Goal: Task Accomplishment & Management: Manage account settings

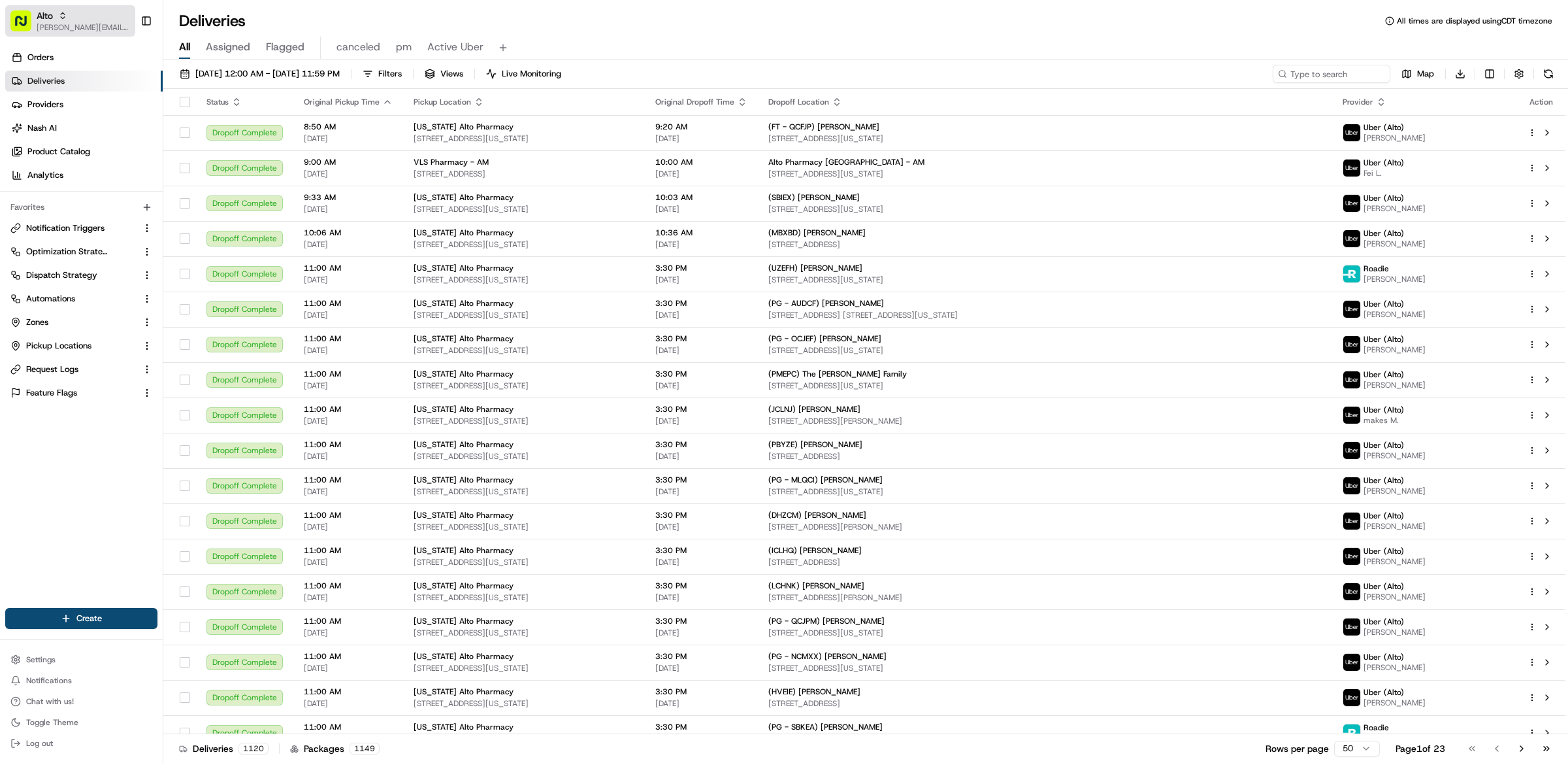
click at [52, 10] on span "Alto" at bounding box center [45, 15] width 16 height 13
type input "stop and shop"
click at [198, 66] on span "Stop and Shop" at bounding box center [195, 68] width 58 height 12
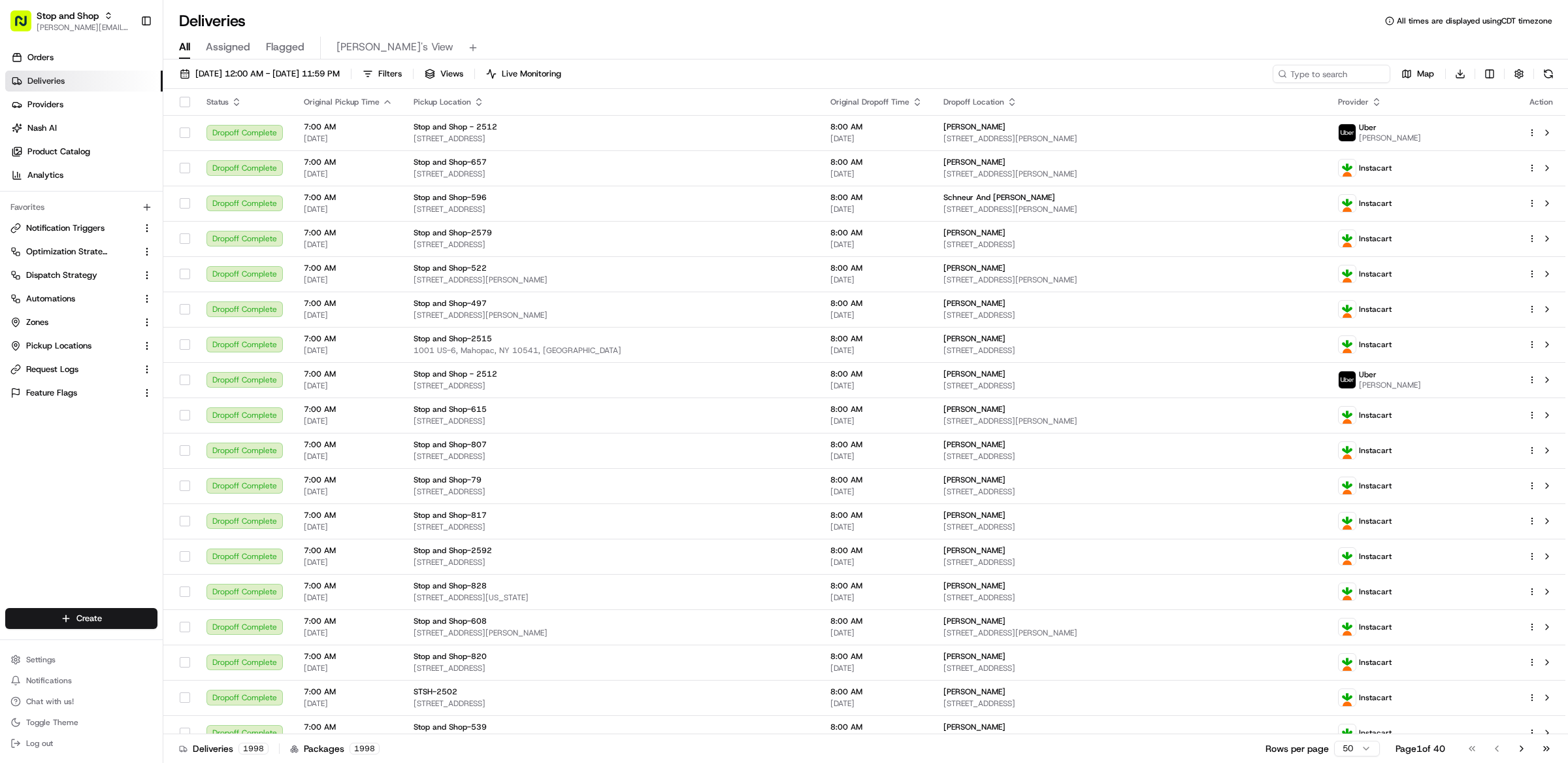
click at [832, 64] on div "08/21/2025 12:00 AM - 08/21/2025 11:59 PM Filters Views Live Monitoring Map Dow…" at bounding box center [866, 412] width 1405 height 706
click at [85, 493] on div "Orders Deliveries Providers Nash AI Product Catalog Analytics Favorites Notific…" at bounding box center [81, 329] width 162 height 574
click at [872, 70] on div "08/21/2025 12:00 AM - 08/21/2025 11:59 PM Filters Views Live Monitoring Map Dow…" at bounding box center [866, 76] width 1405 height 24
click at [62, 18] on span "Stop and Shop" at bounding box center [68, 15] width 62 height 13
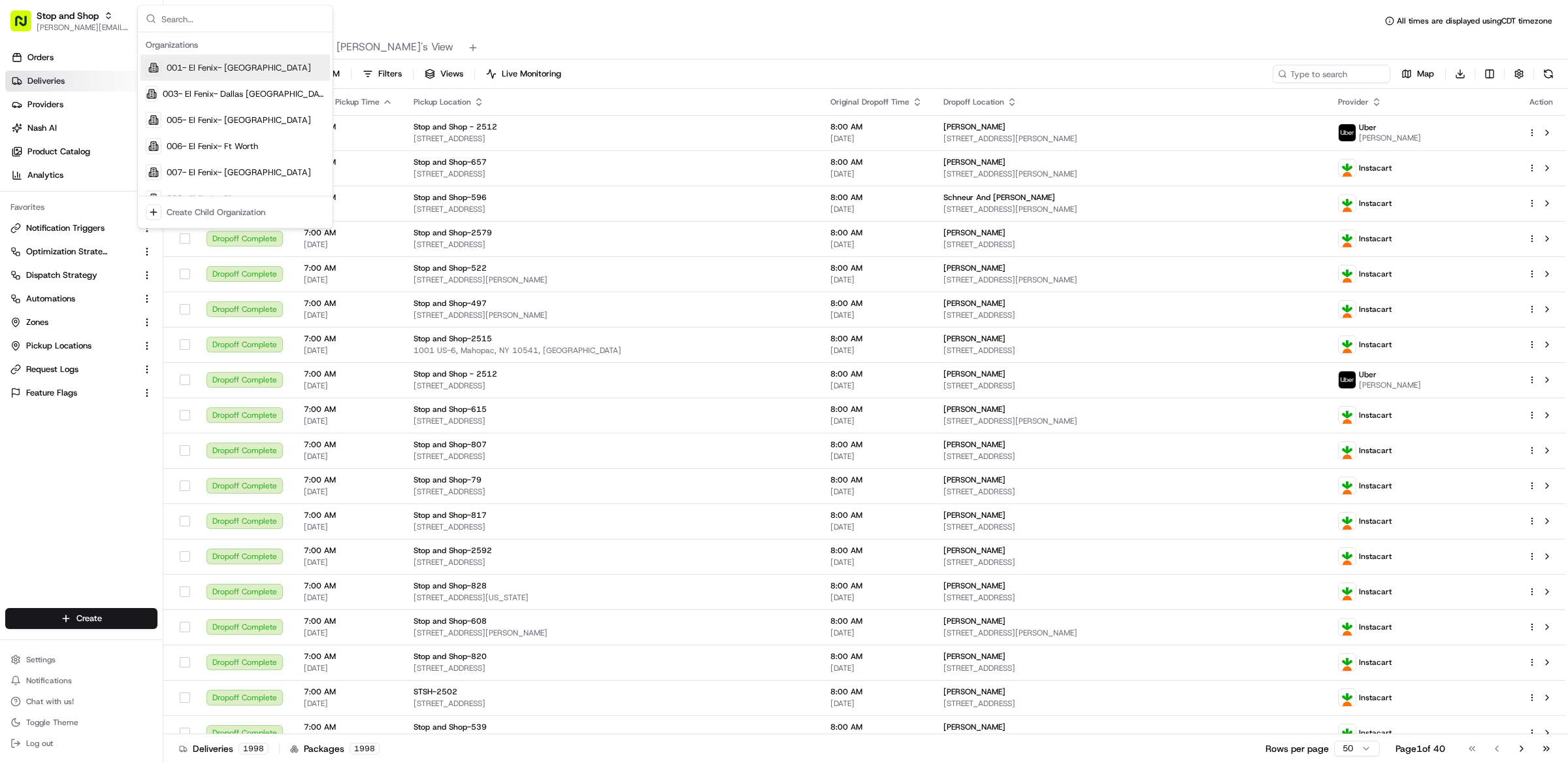
click at [501, 18] on div "Deliveries All times are displayed using CDT timezone" at bounding box center [866, 21] width 1405 height 21
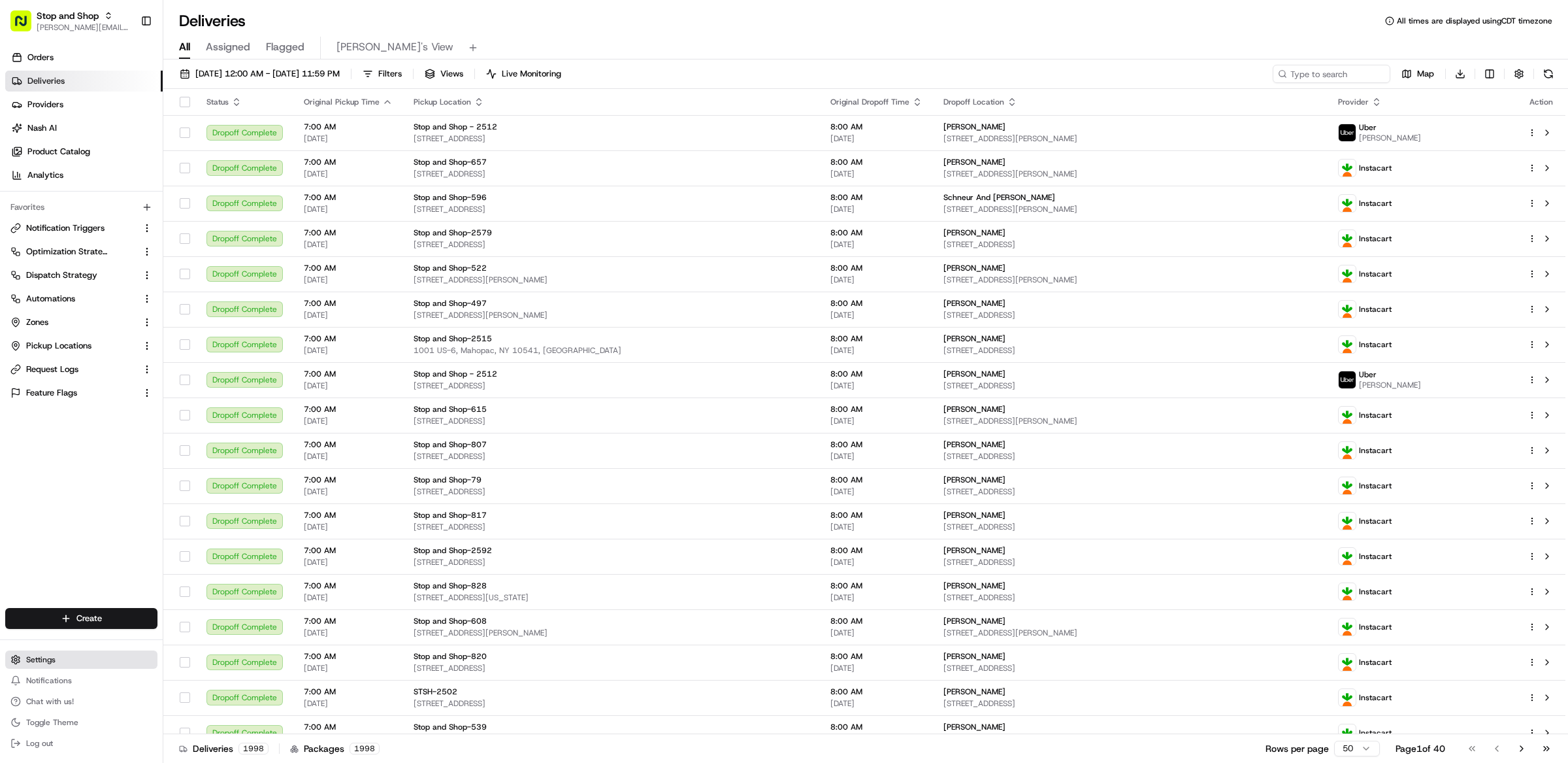
click at [45, 662] on span "Settings" at bounding box center [40, 660] width 29 height 10
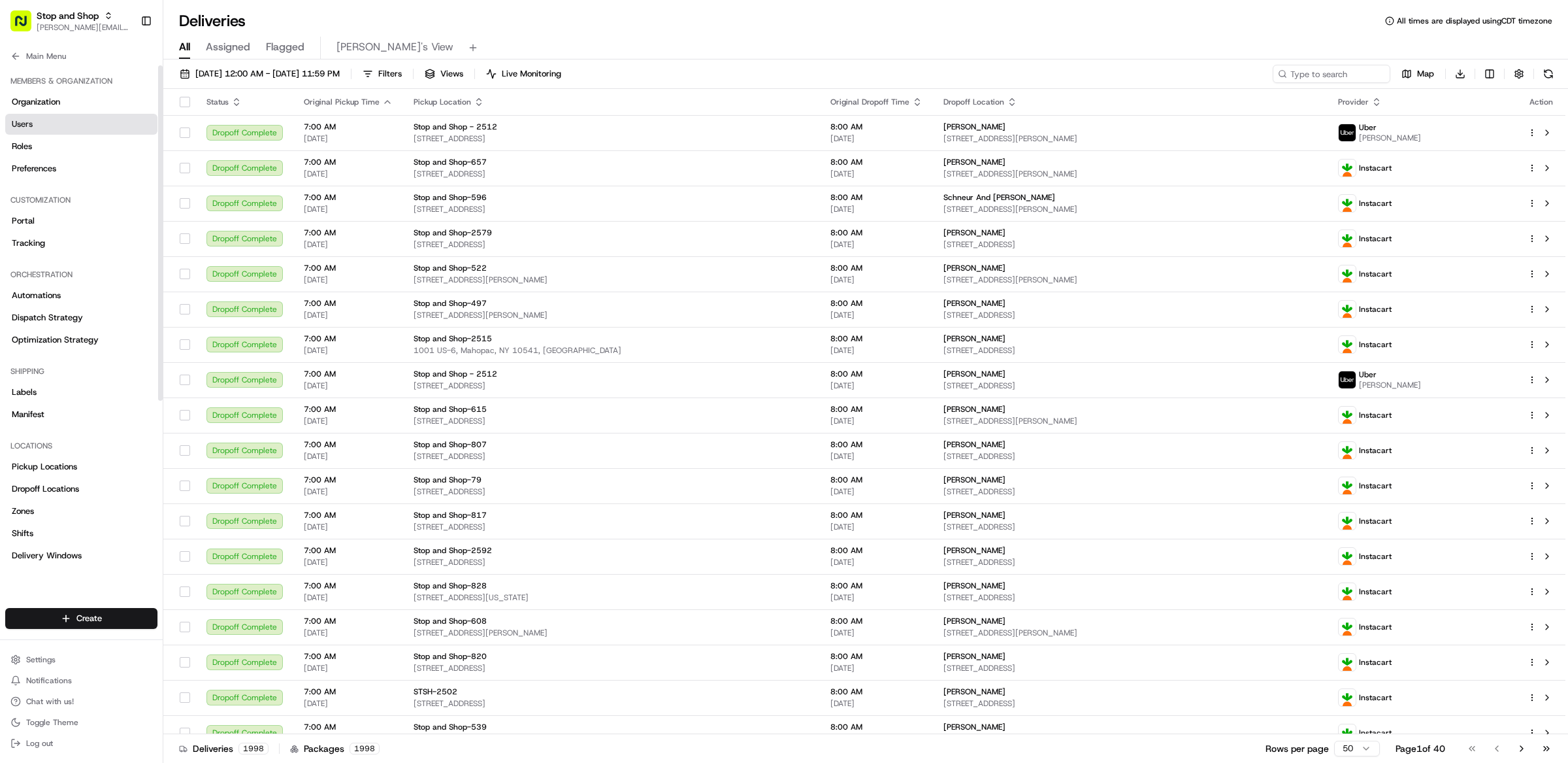
click at [43, 125] on link "Users" at bounding box center [81, 124] width 152 height 21
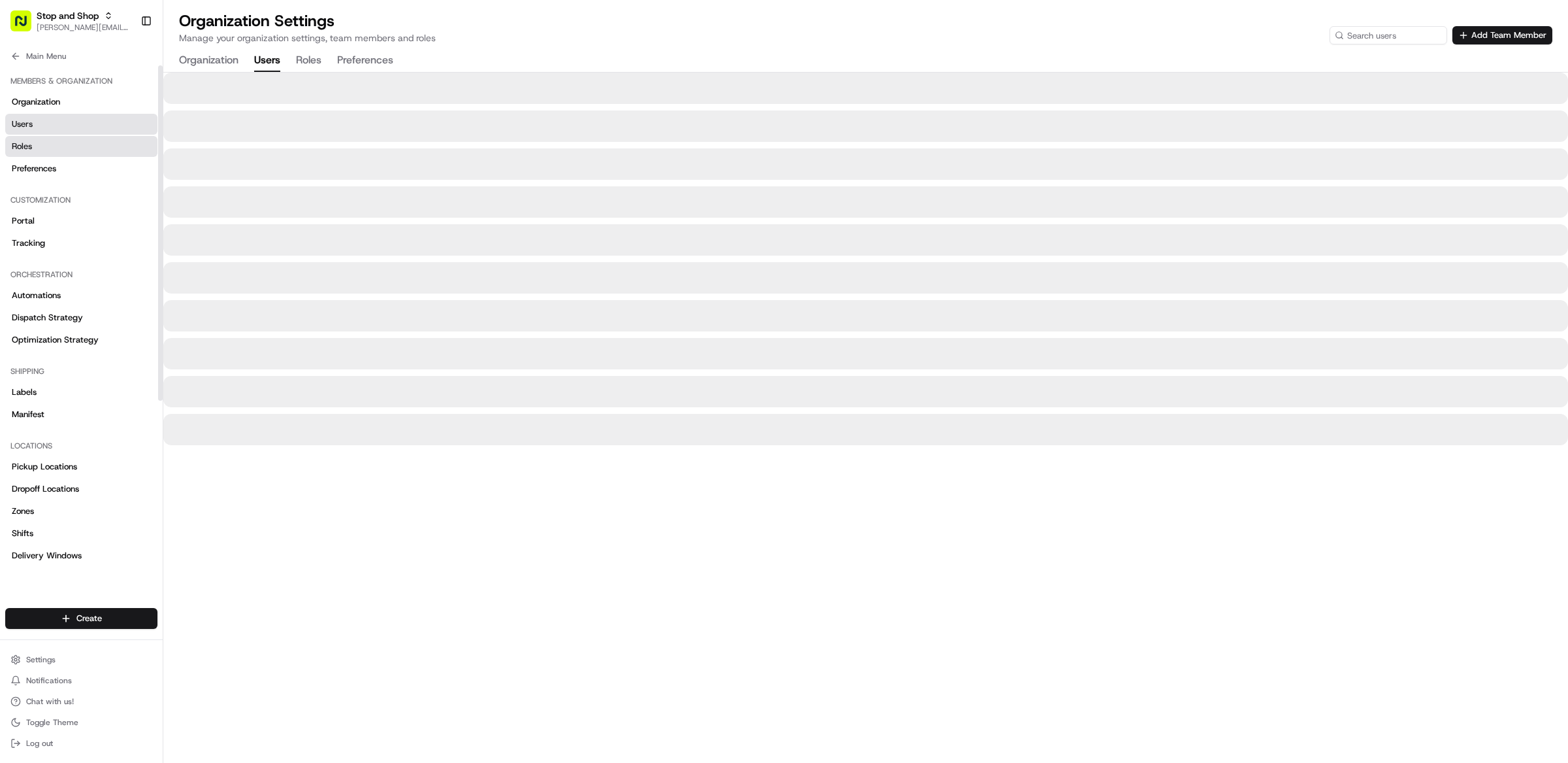
click at [41, 146] on link "Roles" at bounding box center [81, 146] width 152 height 21
click at [858, 522] on div at bounding box center [866, 417] width 1405 height 690
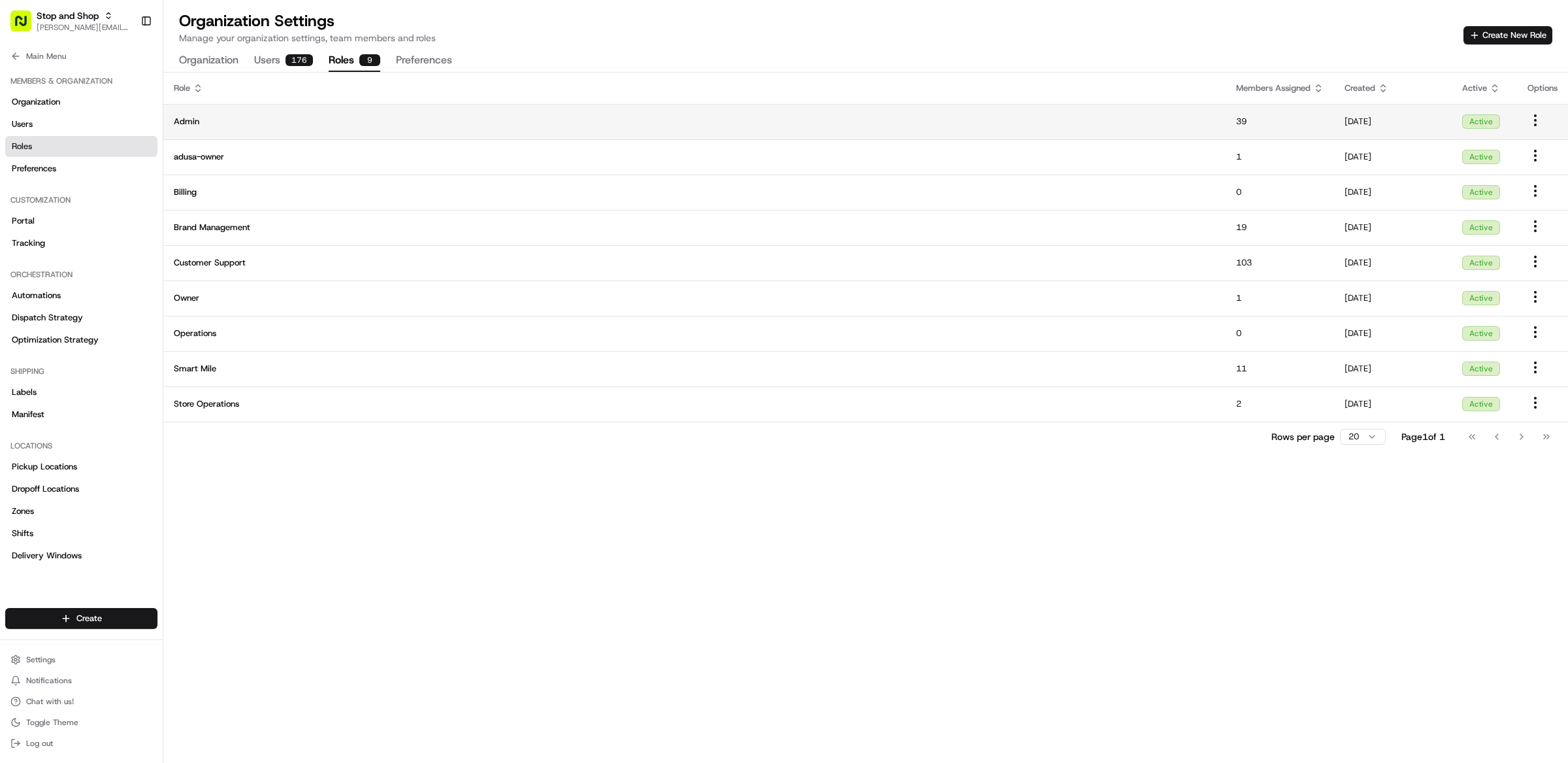
click at [326, 118] on span "Admin" at bounding box center [694, 122] width 1042 height 12
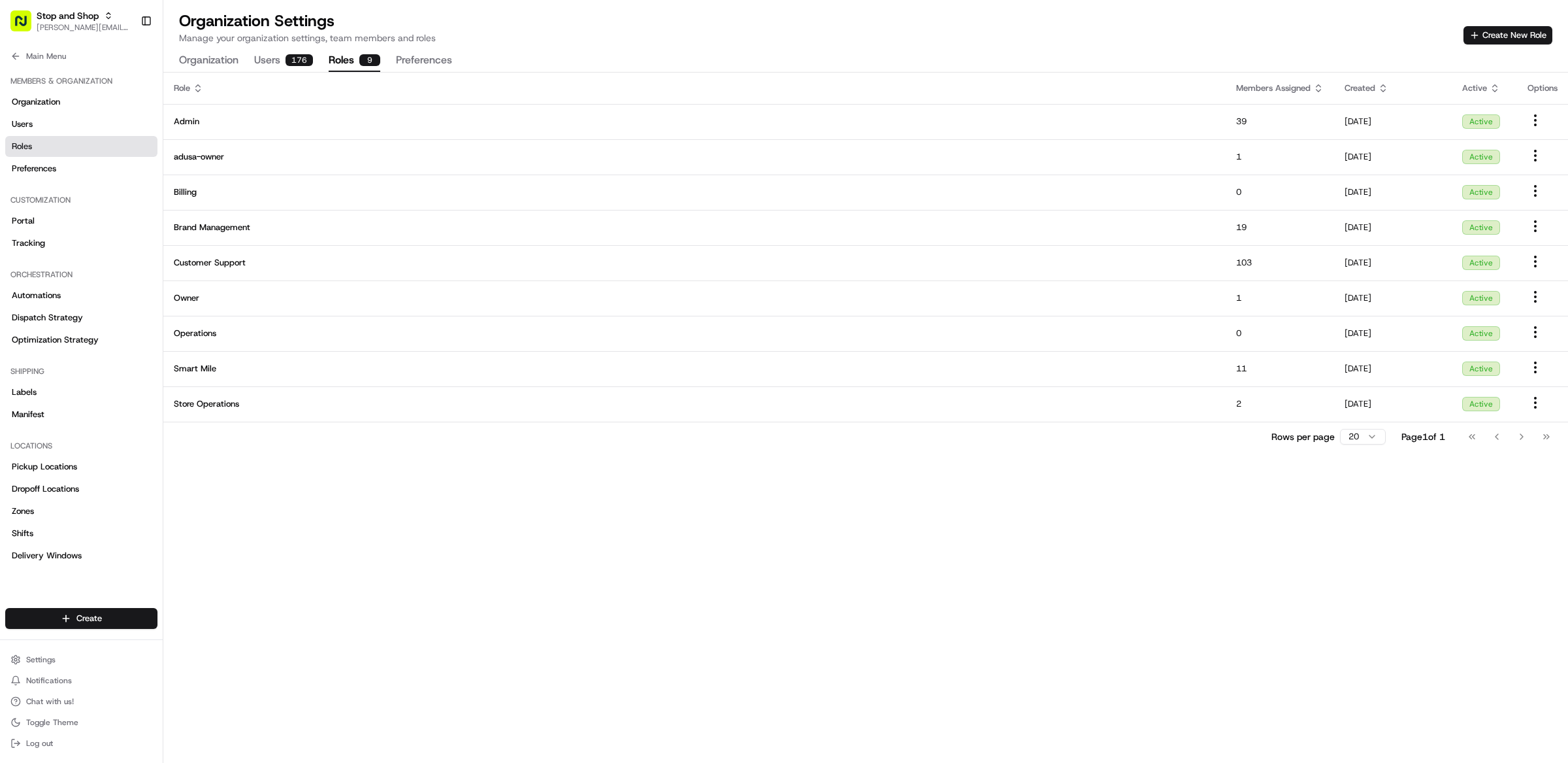
click at [264, 64] on button "Users 176" at bounding box center [283, 61] width 58 height 22
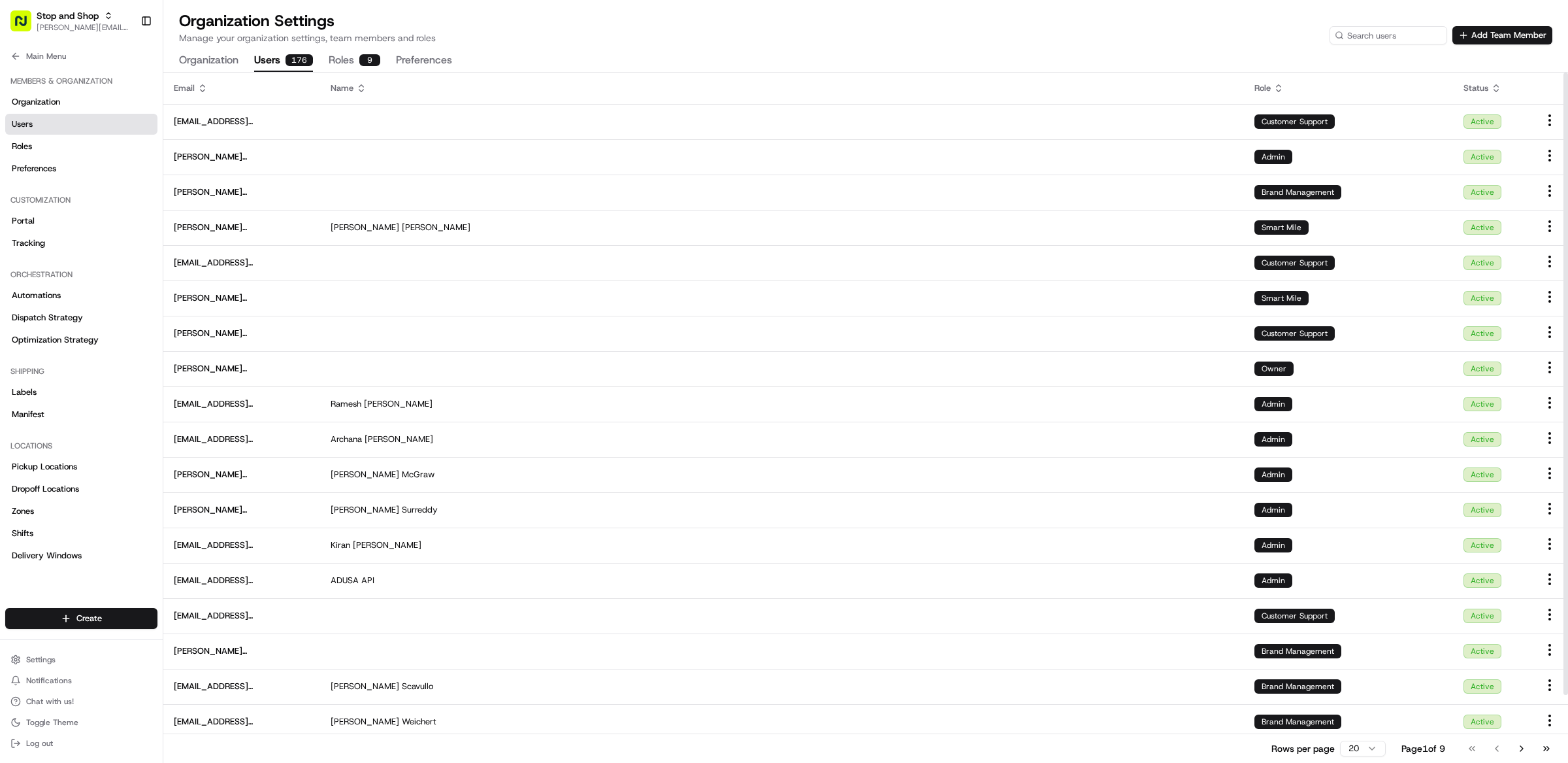
click at [1265, 87] on div "Role" at bounding box center [1348, 89] width 188 height 12
click at [1265, 86] on div "Role" at bounding box center [1348, 89] width 188 height 12
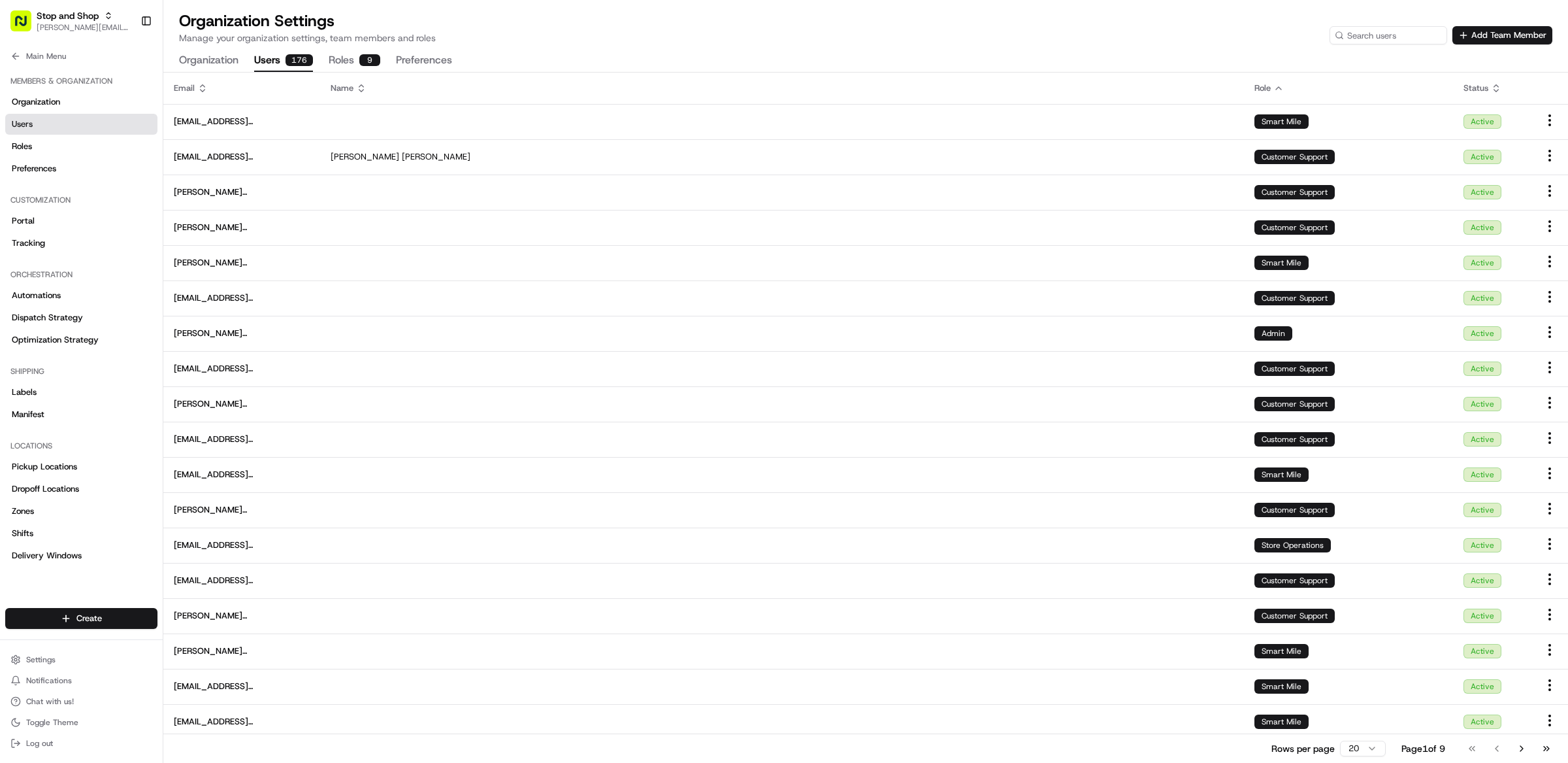
click at [1265, 86] on div "Role" at bounding box center [1348, 89] width 188 height 12
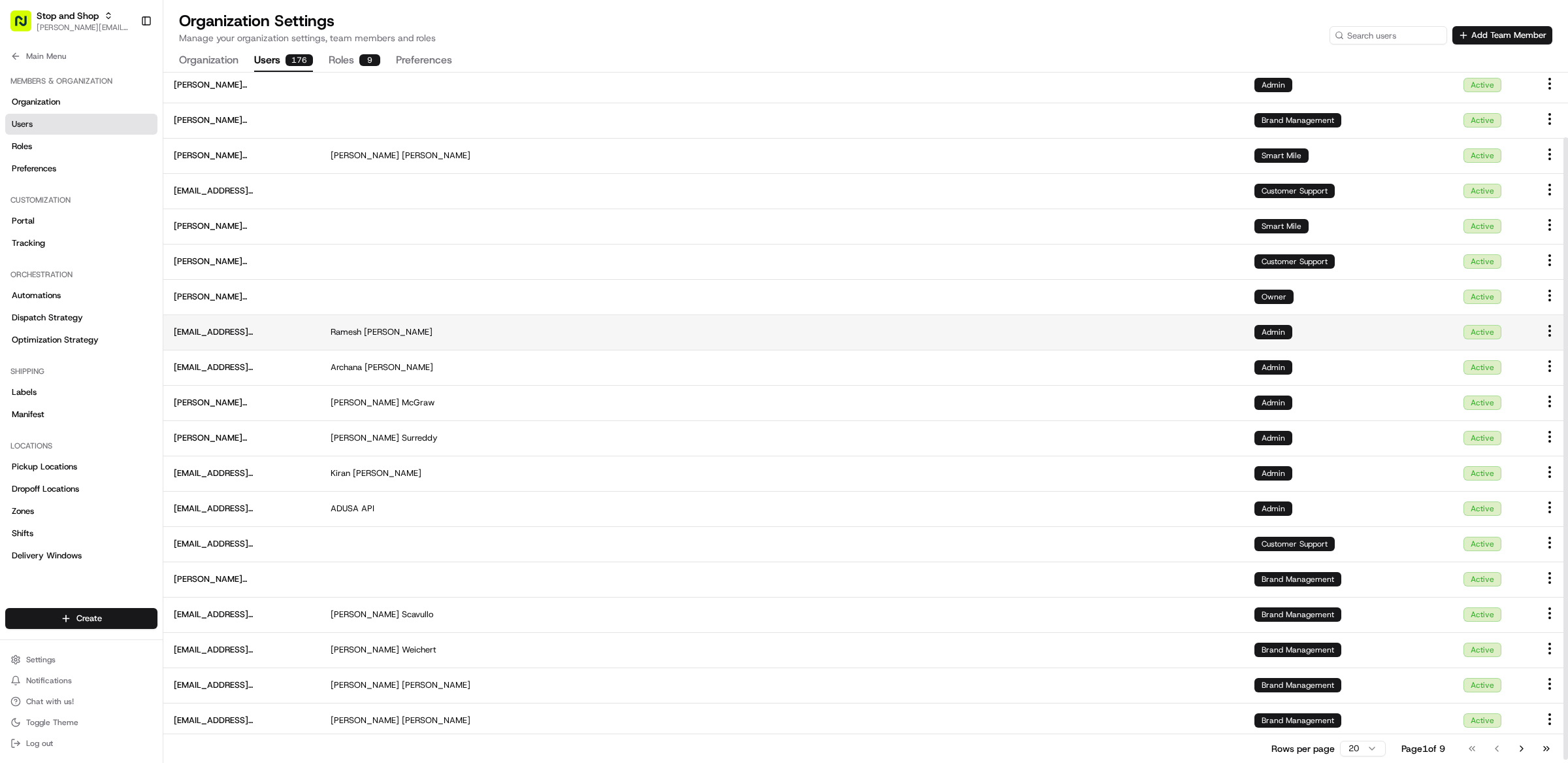
scroll to position [75, 0]
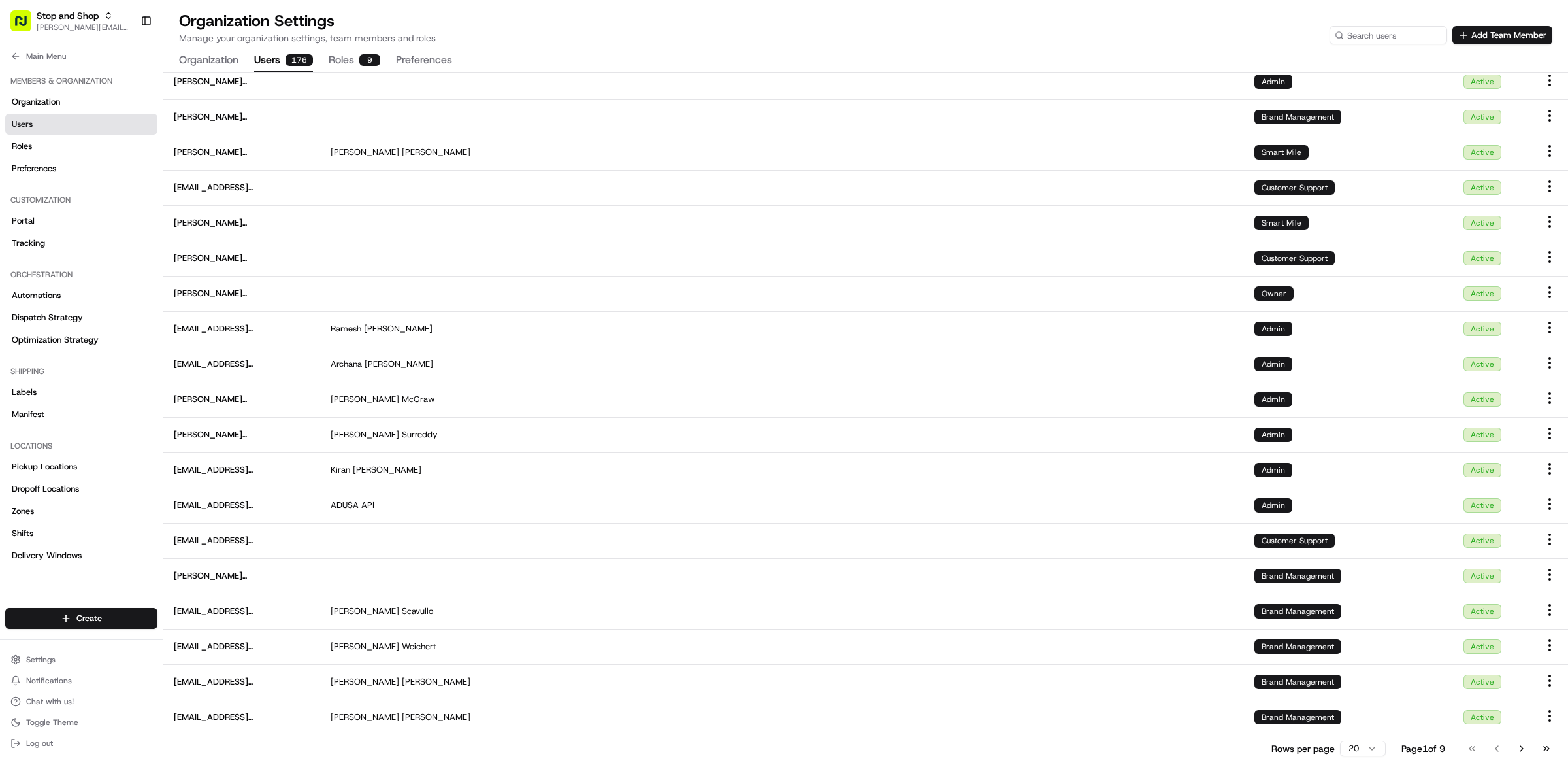
click at [1367, 757] on div "Rows per page 20 Page 1 of 9 Go to first page Go to previous page Go to next pa…" at bounding box center [1414, 748] width 286 height 18
click at [1362, 750] on html "Stop and Shop matt@usenash.com Toggle Sidebar Orders Deliveries Providers Nash …" at bounding box center [784, 382] width 1568 height 763
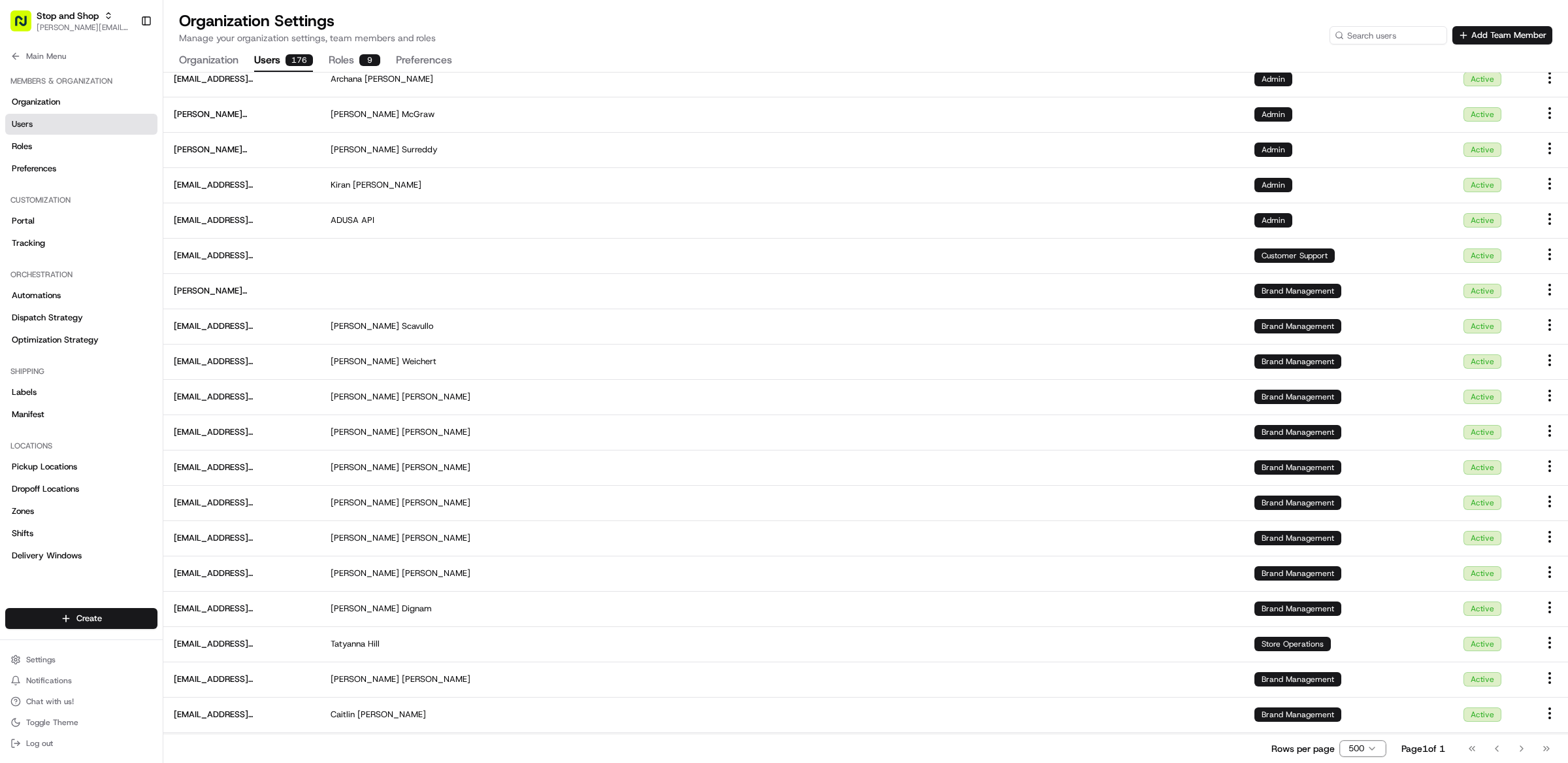
scroll to position [0, 0]
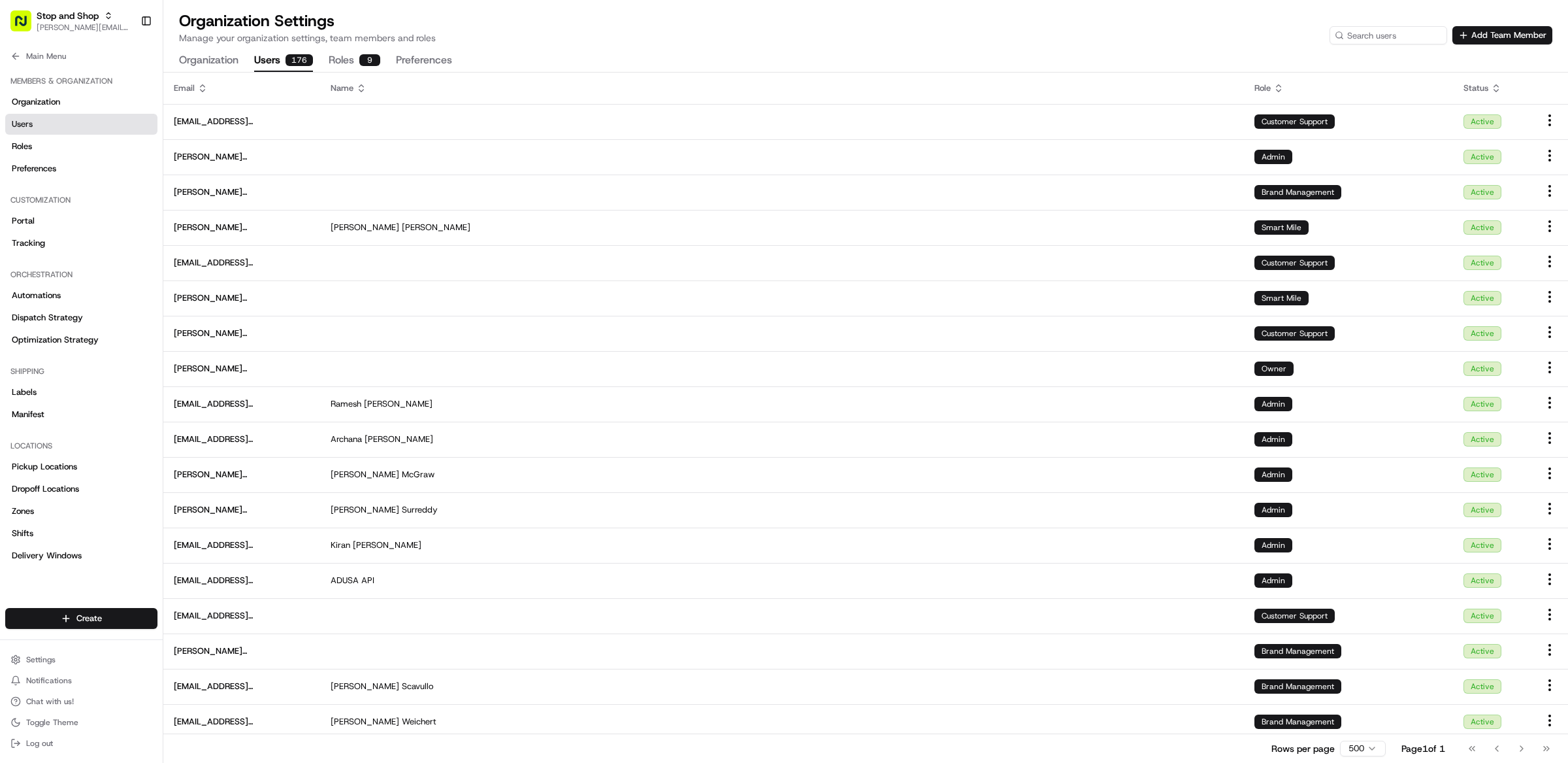
click at [345, 60] on button "Roles 9" at bounding box center [355, 61] width 52 height 22
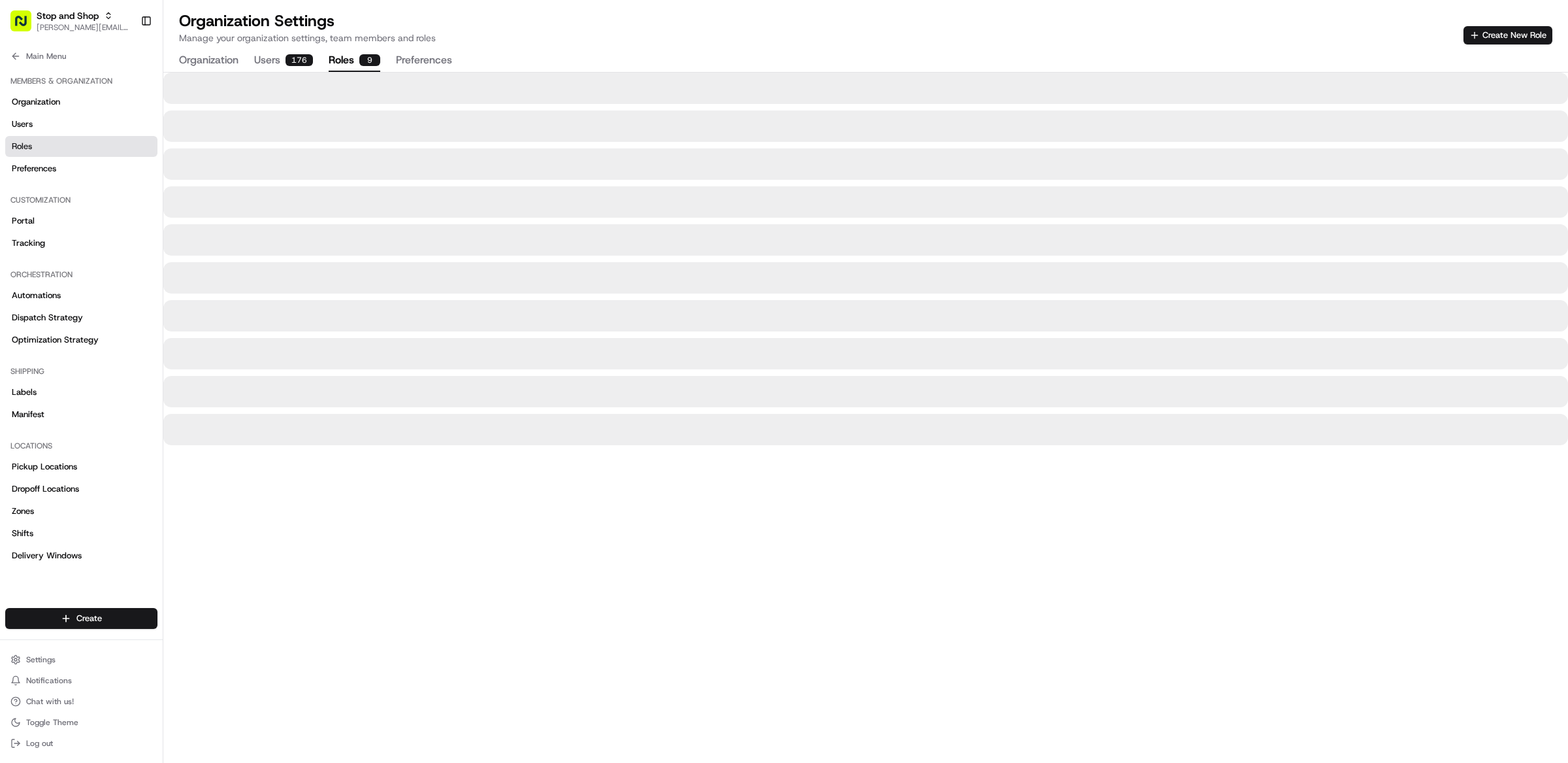
click at [270, 62] on button "Users 176" at bounding box center [283, 61] width 58 height 22
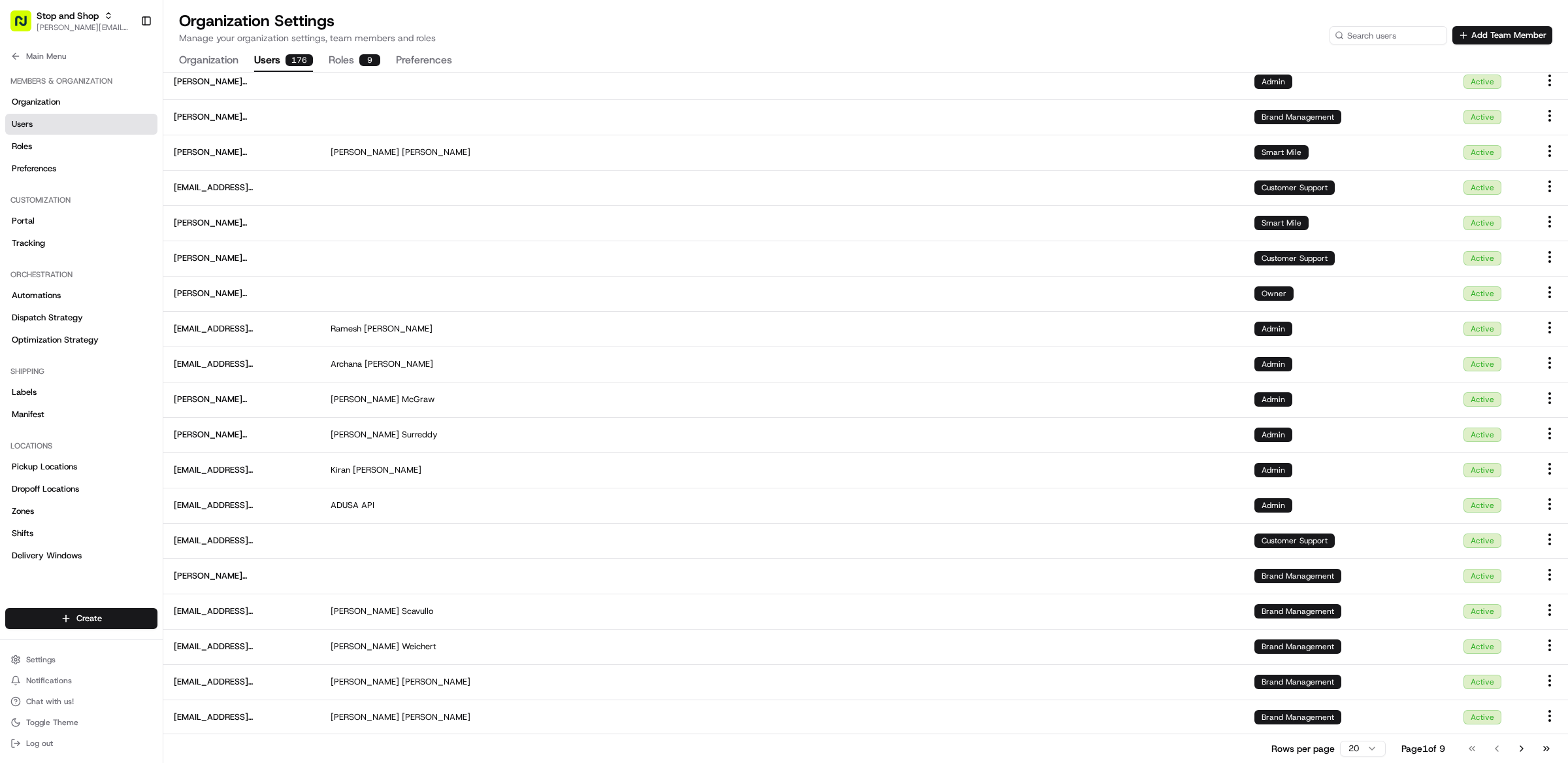
scroll to position [75, 0]
click at [970, 41] on div "Organization Settings Manage your organization settings, team members and roles…" at bounding box center [865, 27] width 1373 height 34
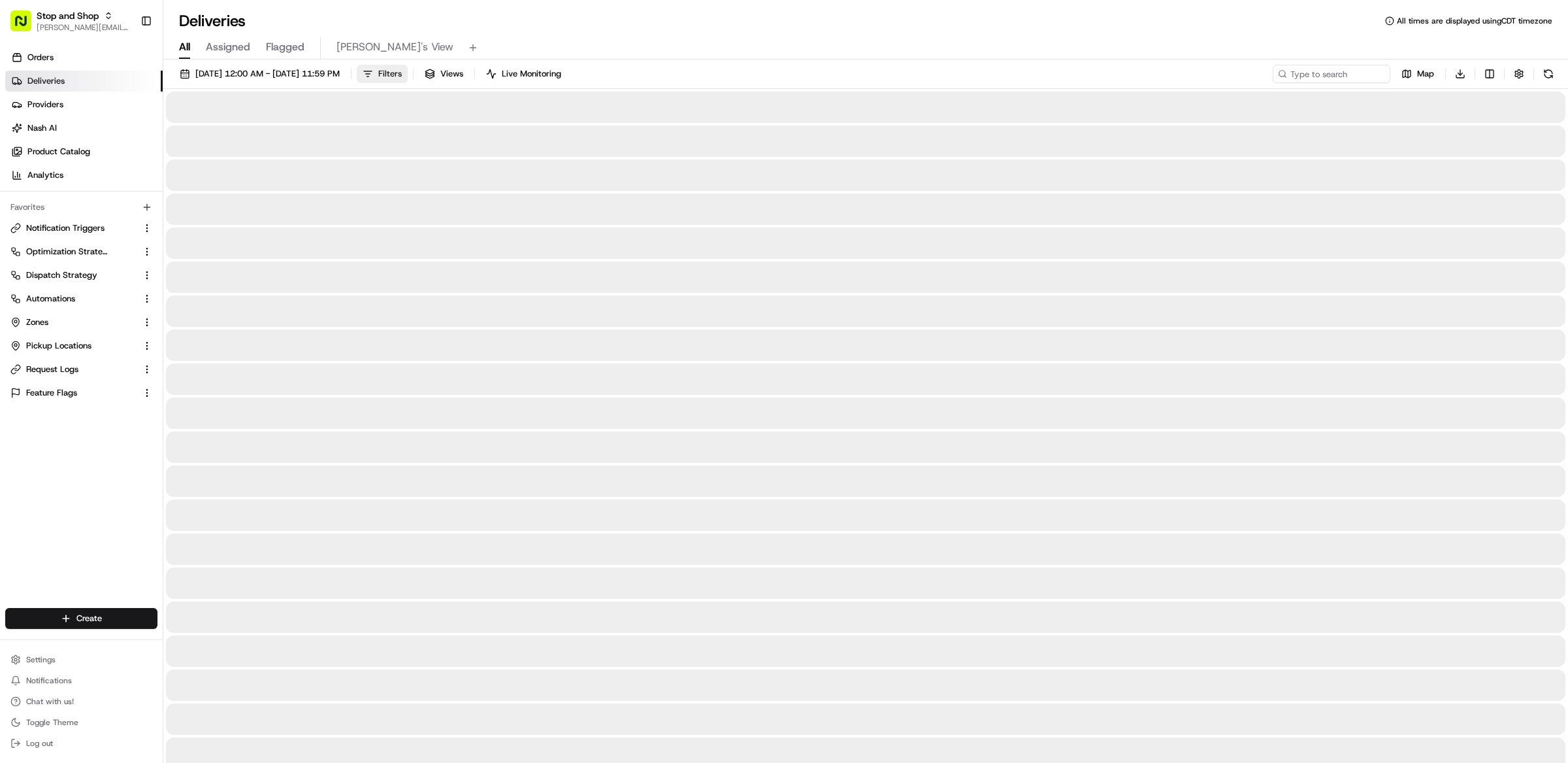
click at [402, 78] on span "Filters" at bounding box center [390, 74] width 23 height 12
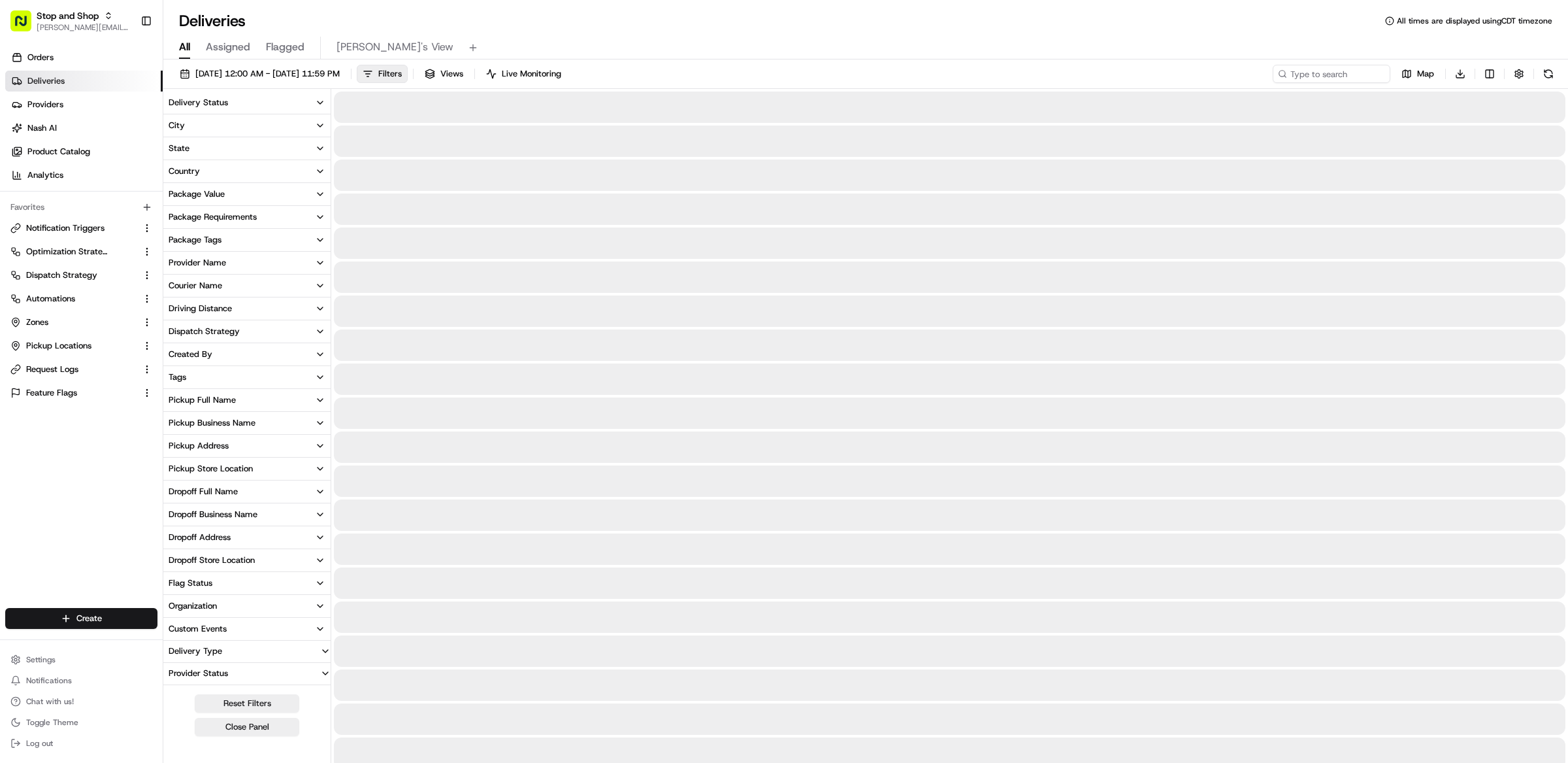
click at [231, 220] on div "Package Requirements" at bounding box center [212, 217] width 88 height 12
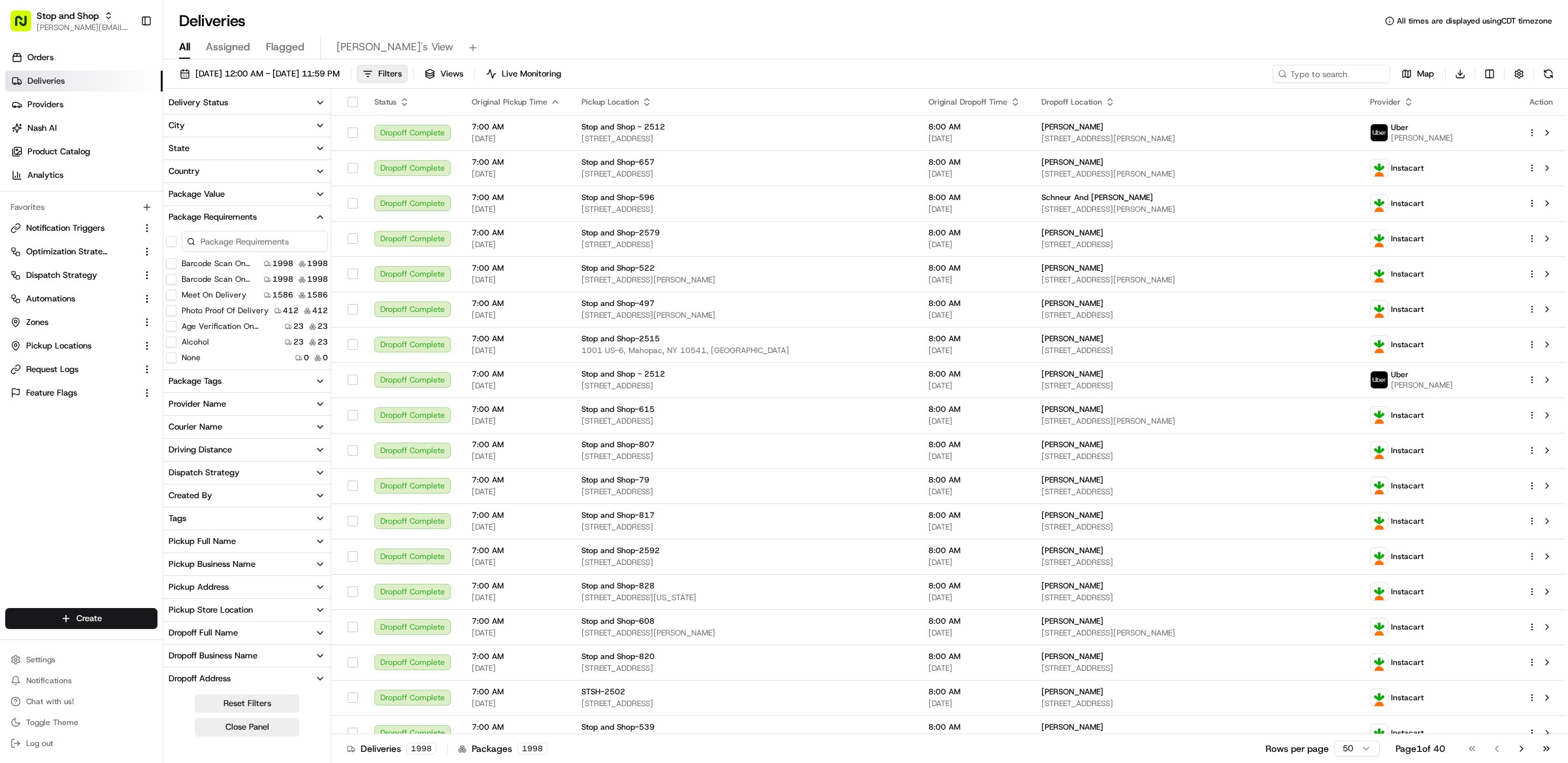
click at [172, 339] on button "Alcohol" at bounding box center [171, 342] width 10 height 10
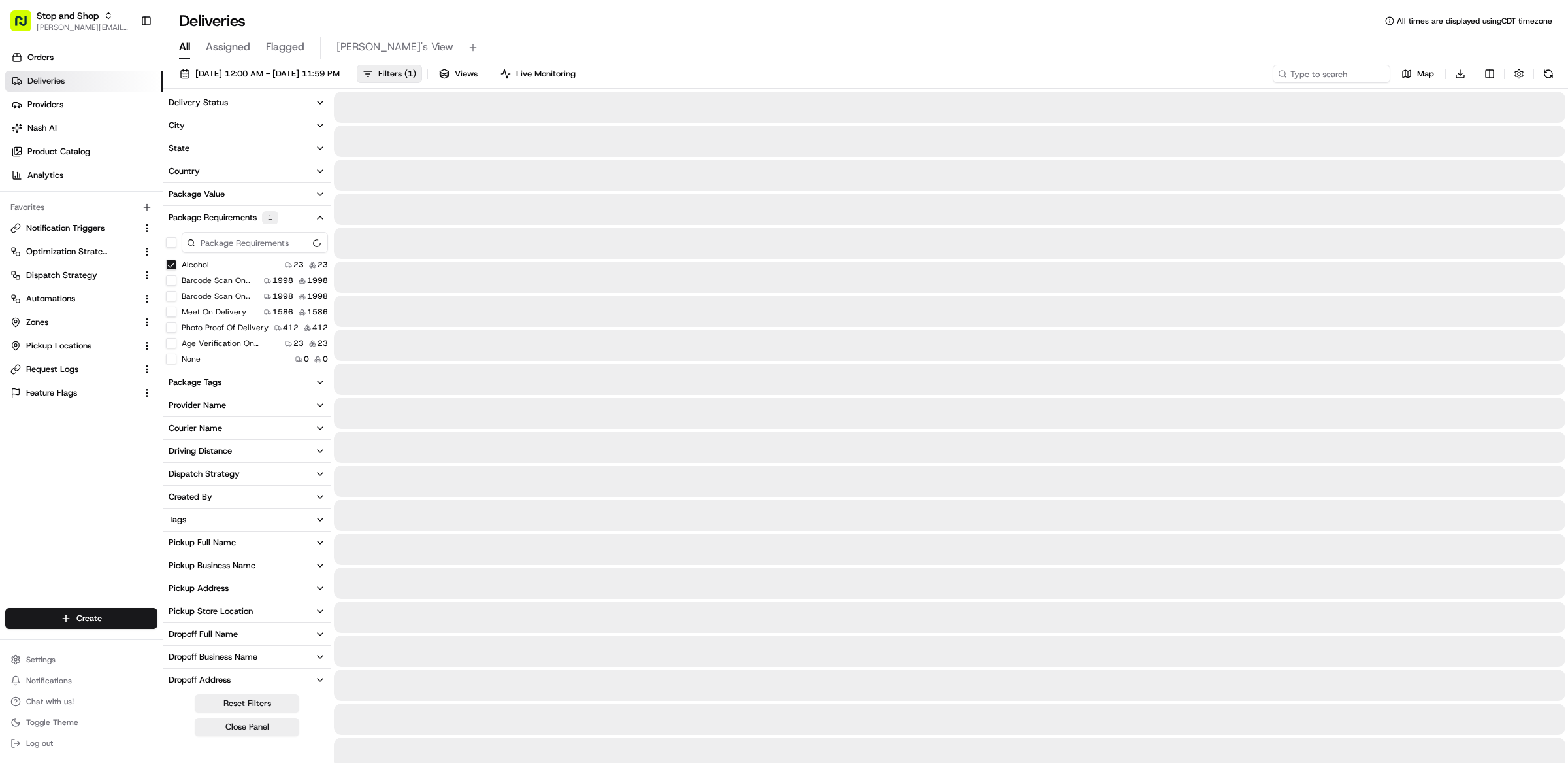
click at [736, 50] on div "All Assigned Flagged Matthew's View" at bounding box center [866, 48] width 1405 height 23
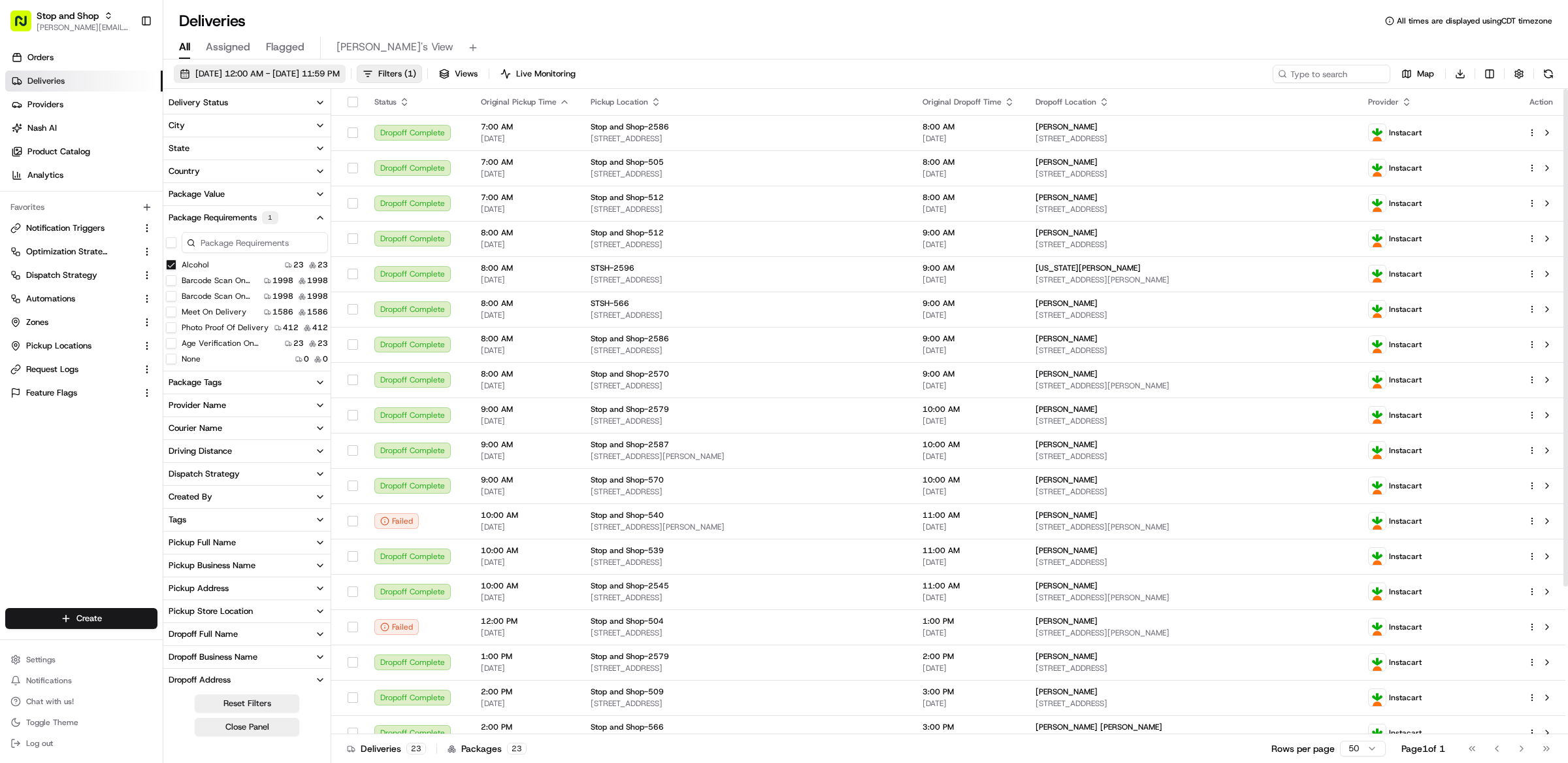
click at [313, 79] on span "[DATE] 12:00 AM - [DATE] 11:59 PM" at bounding box center [267, 74] width 144 height 12
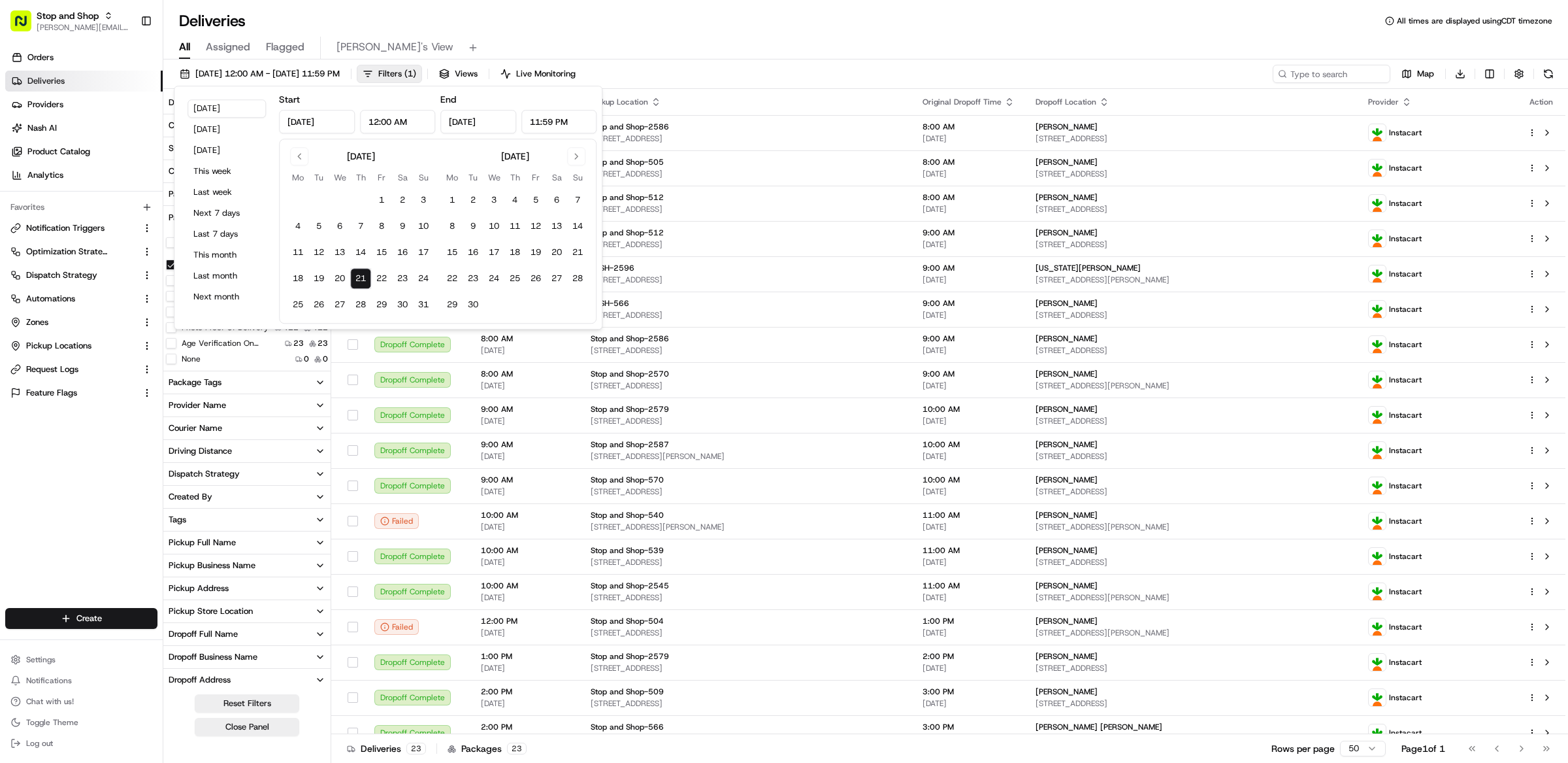
drag, startPoint x: 737, startPoint y: 45, endPoint x: 1000, endPoint y: 100, distance: 268.7
click at [739, 45] on div "All Assigned Flagged Matthew's View" at bounding box center [866, 48] width 1405 height 23
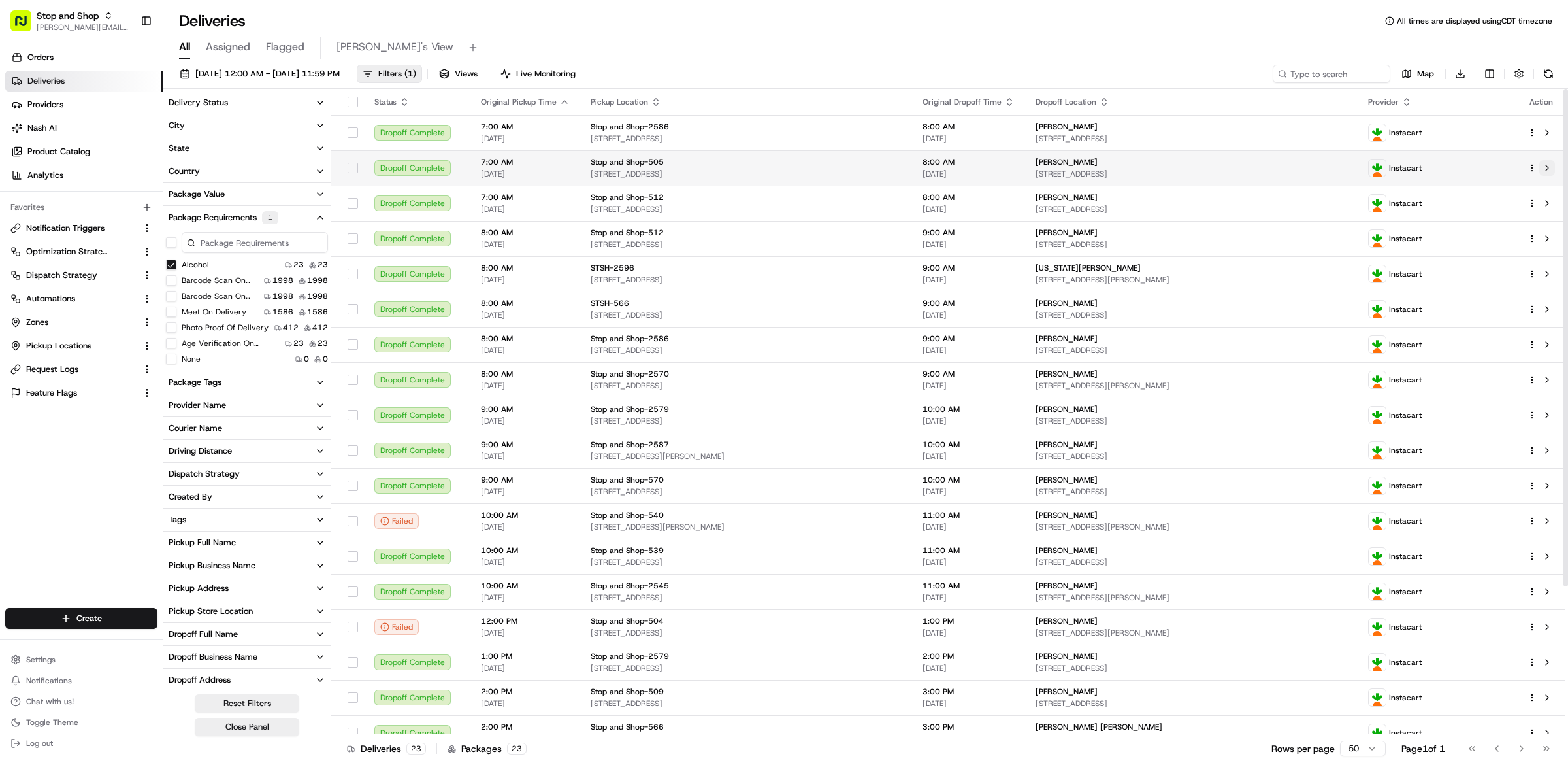
click at [1551, 168] on button at bounding box center [1547, 168] width 15 height 15
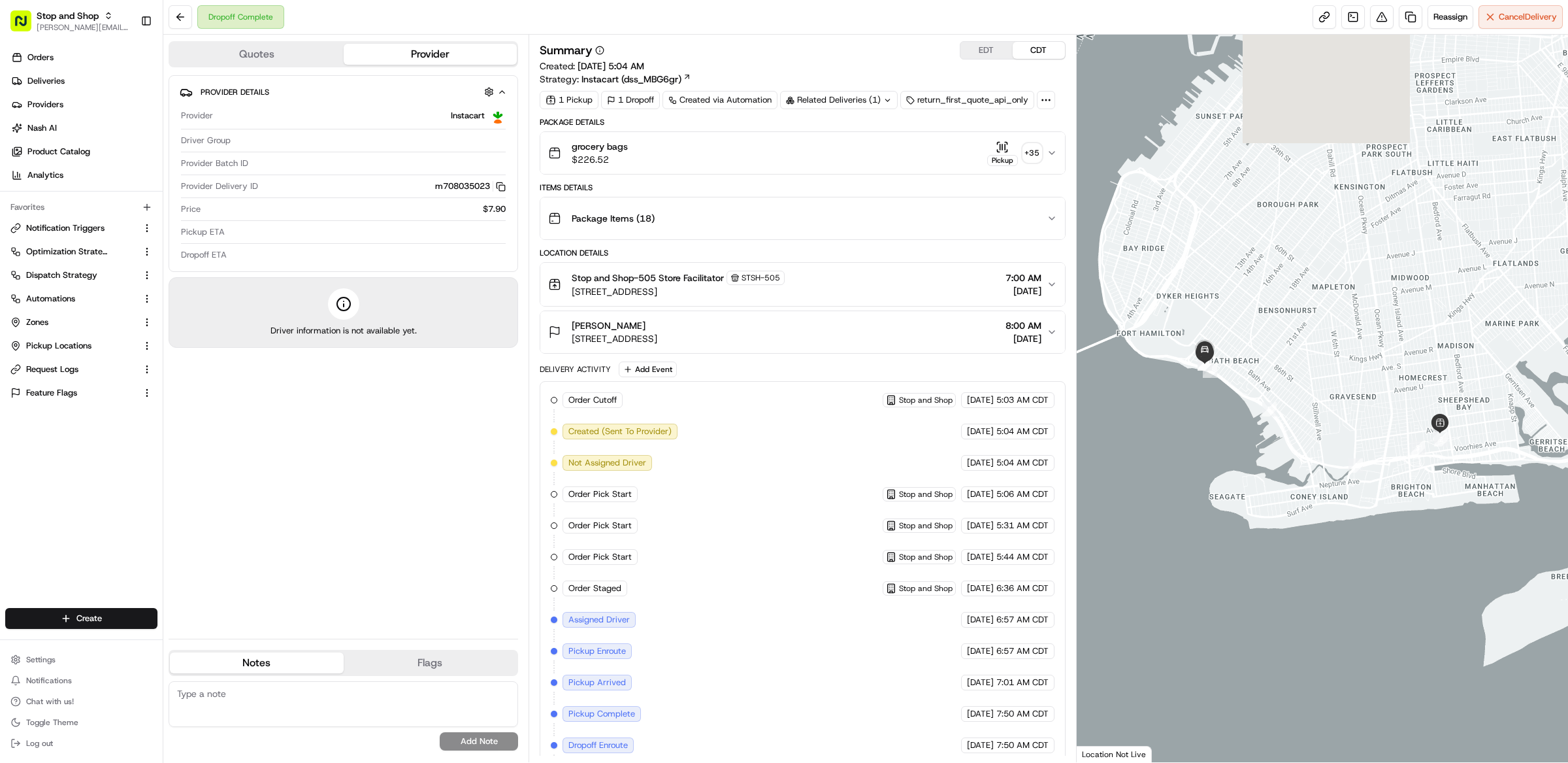
click at [240, 48] on button "Quotes" at bounding box center [257, 54] width 173 height 21
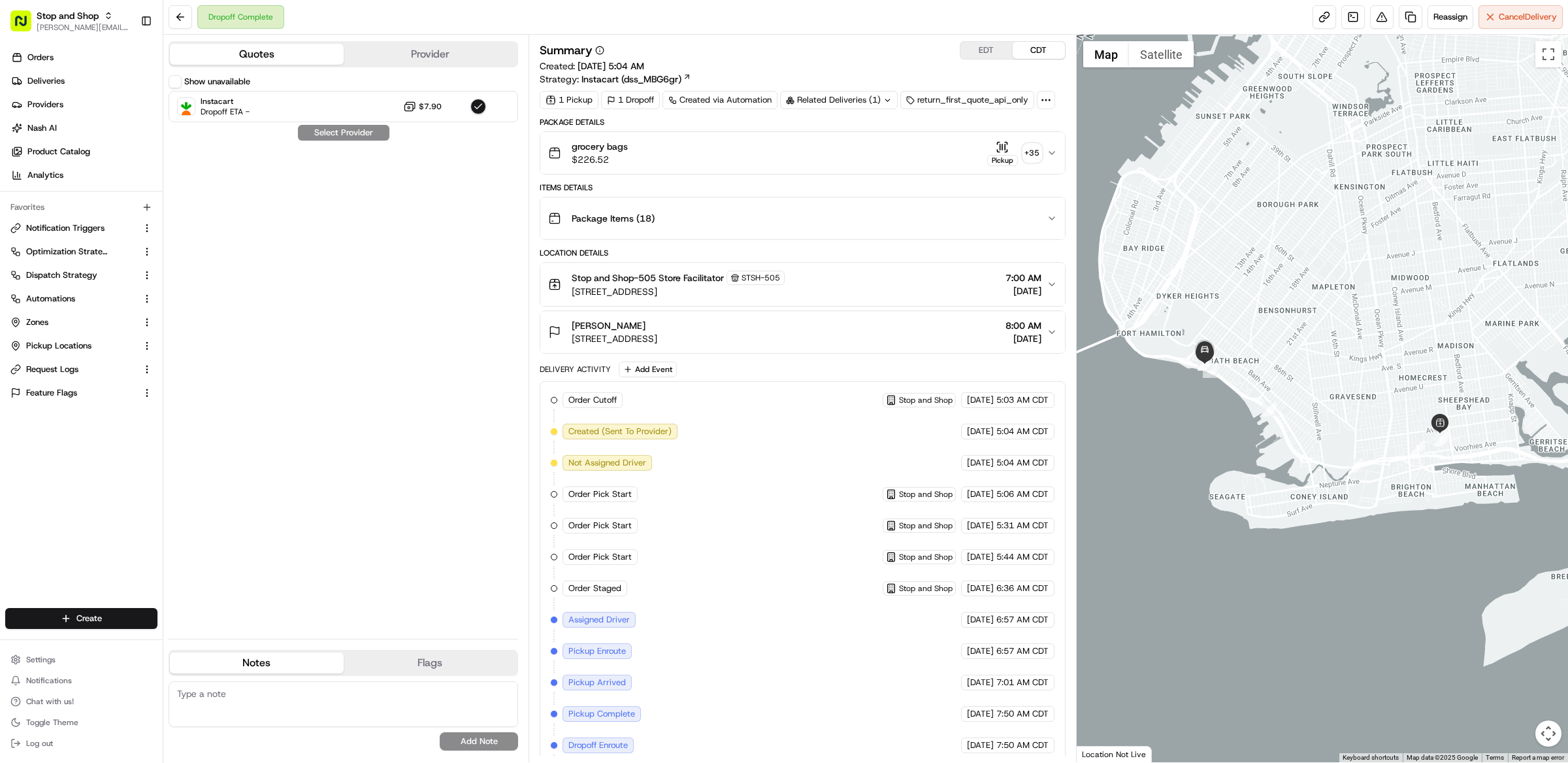
click at [176, 82] on button "Show unavailable" at bounding box center [174, 81] width 13 height 13
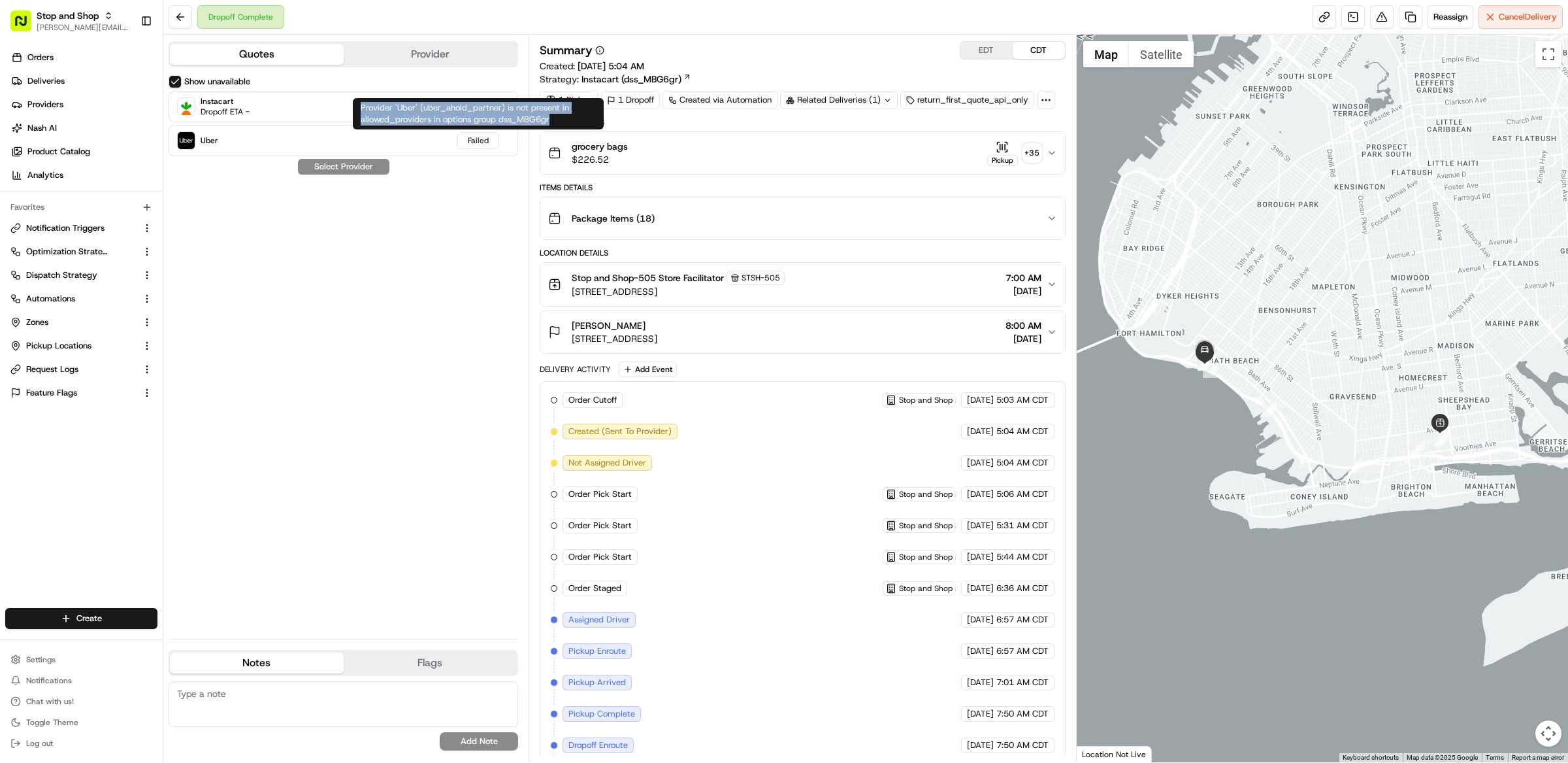
drag, startPoint x: 562, startPoint y: 121, endPoint x: 362, endPoint y: 108, distance: 200.4
click at [362, 108] on div "Provider 'Uber' (uber_ahold_partner) is not present in allowed_providers in opt…" at bounding box center [478, 113] width 251 height 32
click at [480, 215] on div "Show unavailable Instacart Dropoff ETA - $7.90 Uber Failed Select Provider" at bounding box center [343, 351] width 349 height 553
click at [460, 208] on div "Show unavailable Instacart Dropoff ETA - $7.90 Uber Failed Select Provider" at bounding box center [343, 351] width 349 height 553
drag, startPoint x: 564, startPoint y: 121, endPoint x: 359, endPoint y: 112, distance: 205.2
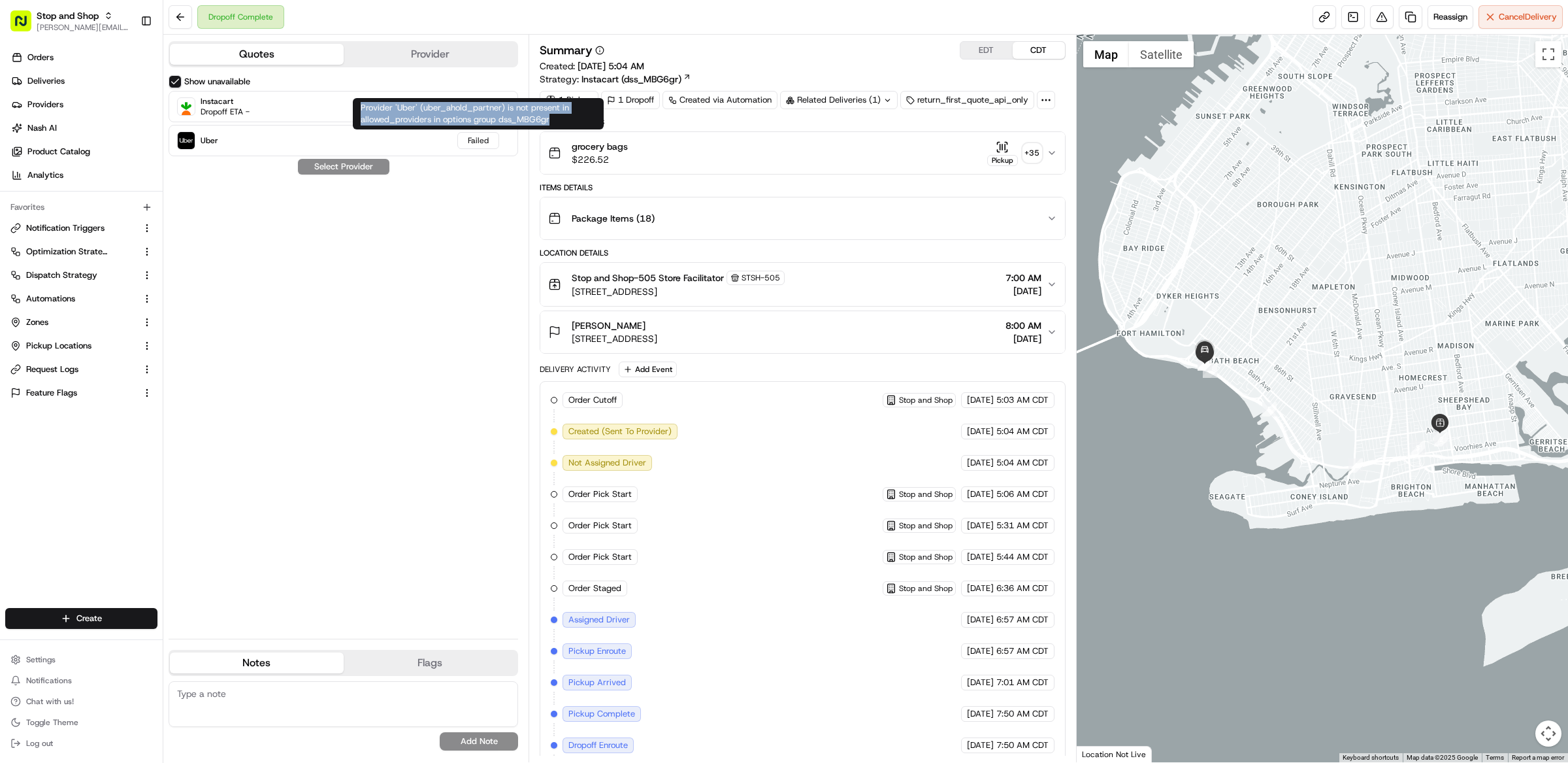
click at [359, 112] on div "Provider 'Uber' (uber_ahold_partner) is not present in allowed_providers in opt…" at bounding box center [478, 113] width 251 height 32
click at [477, 178] on div "Show unavailable Instacart Dropoff ETA - $7.90 Uber Failed Select Provider" at bounding box center [343, 351] width 349 height 553
click at [815, 56] on div "Summary EDT CDT" at bounding box center [802, 50] width 526 height 18
click at [819, 72] on div "Summary EDT CDT Created: 08/21/2025 5:04 AM Strategy: Instacart (dss_MBG6gr)" at bounding box center [802, 64] width 526 height 45
click at [886, 46] on div "Summary EDT CDT" at bounding box center [802, 50] width 526 height 18
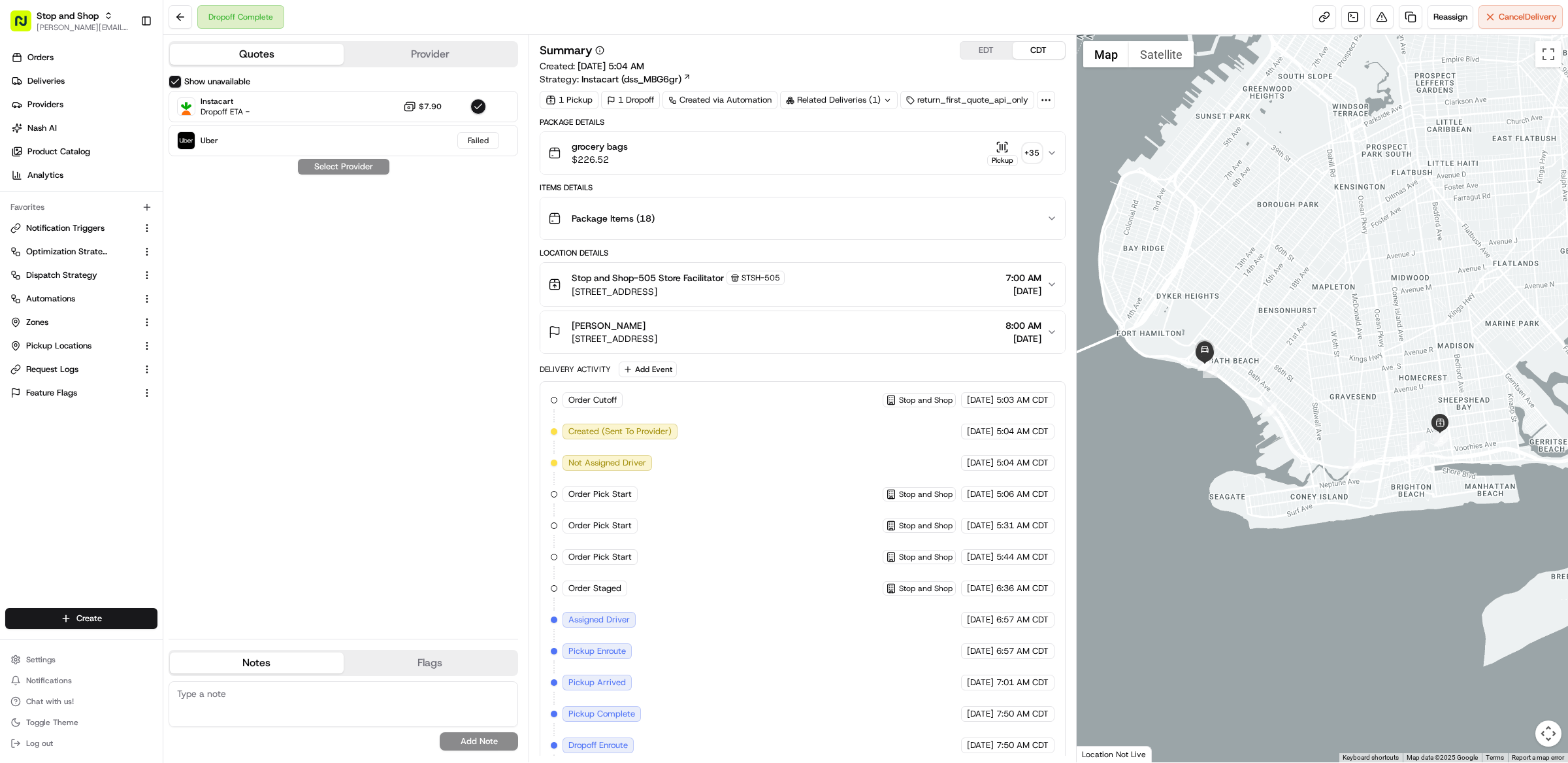
click at [864, 68] on div "Summary EDT CDT Created: 08/21/2025 5:04 AM Strategy: Instacart (dss_MBG6gr)" at bounding box center [802, 64] width 526 height 45
click at [821, 55] on div "Summary EDT CDT" at bounding box center [802, 50] width 526 height 18
click at [807, 52] on div "Summary EDT CDT" at bounding box center [802, 50] width 526 height 18
